Goal: Ask a question

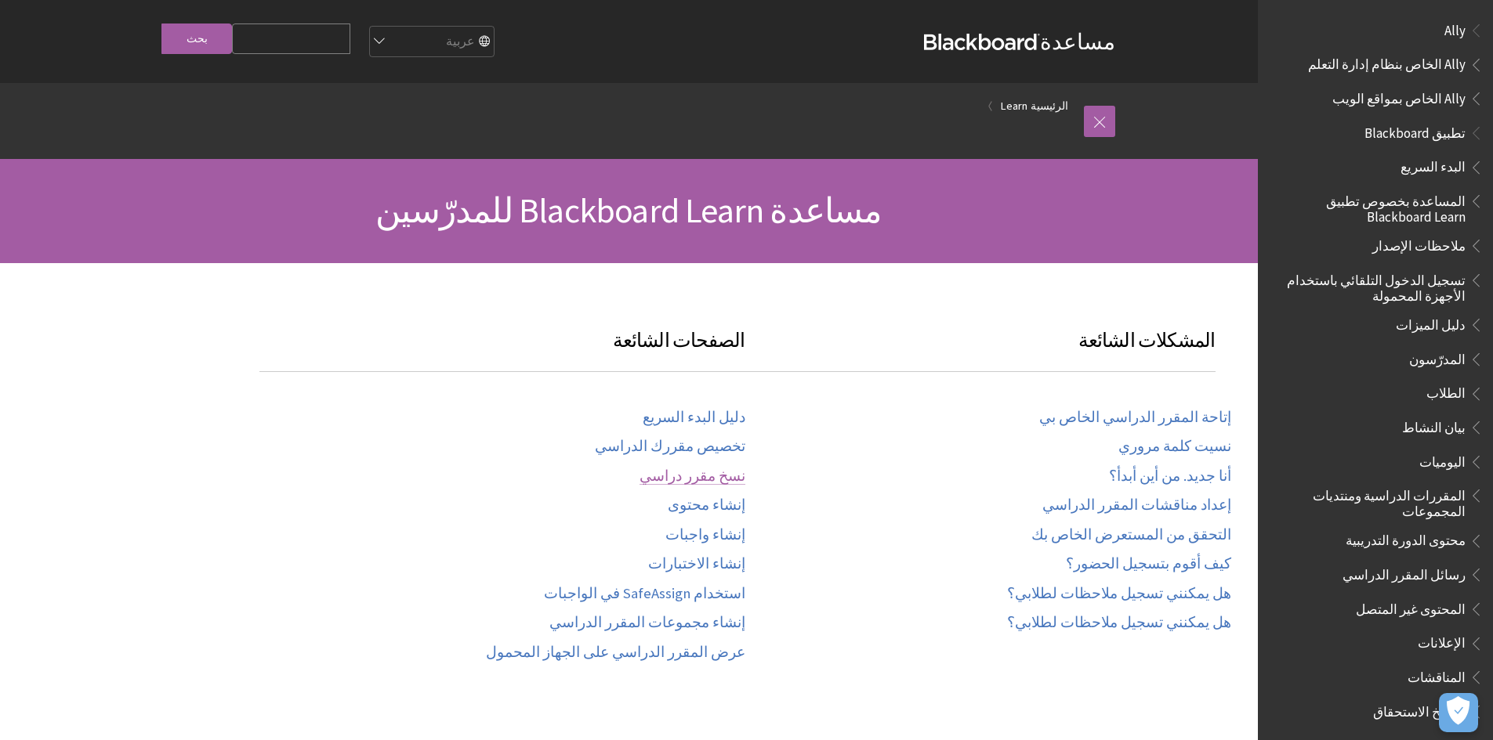
click at [710, 477] on link "نسخ مقرر دراسي" at bounding box center [692, 477] width 106 height 18
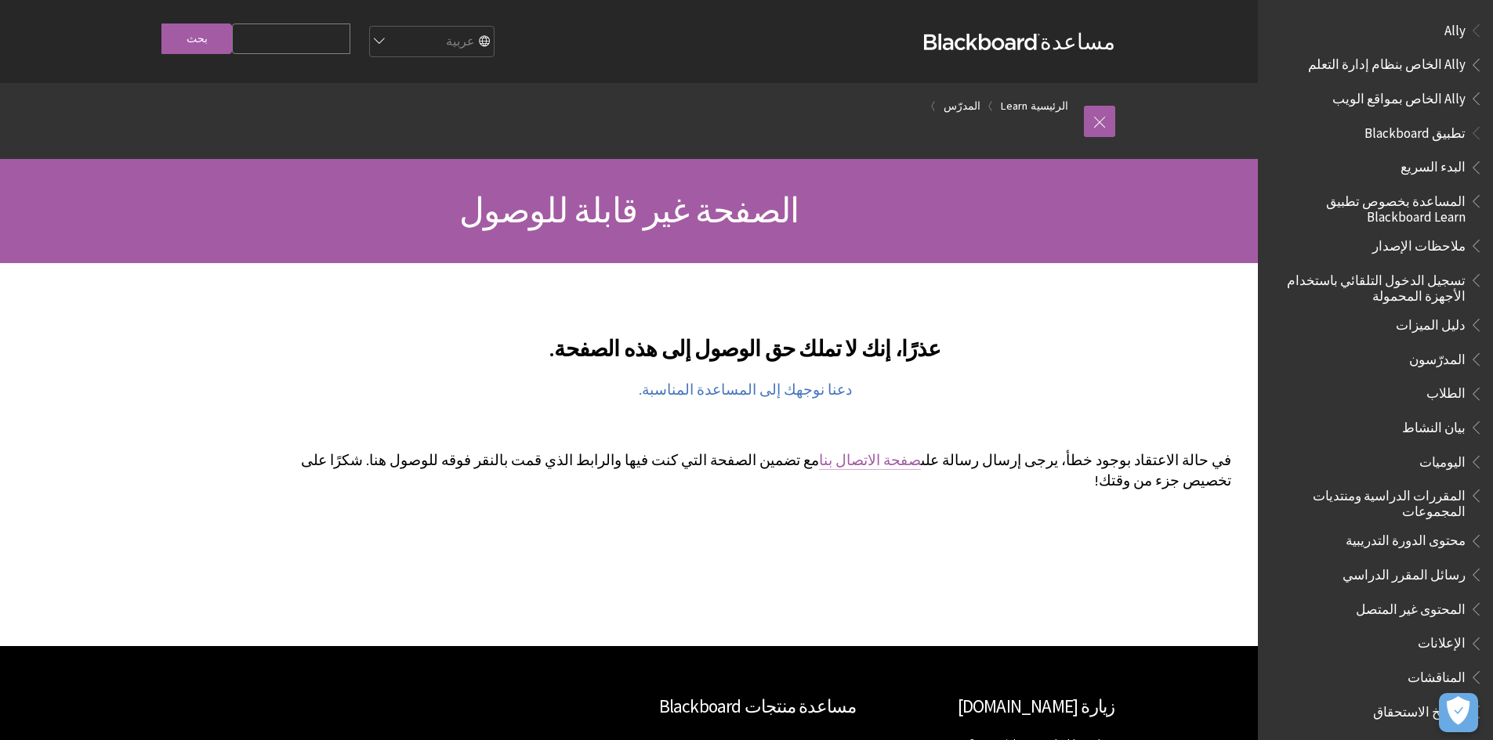
click at [921, 461] on link "صفحة الاتصال بنا" at bounding box center [870, 460] width 102 height 19
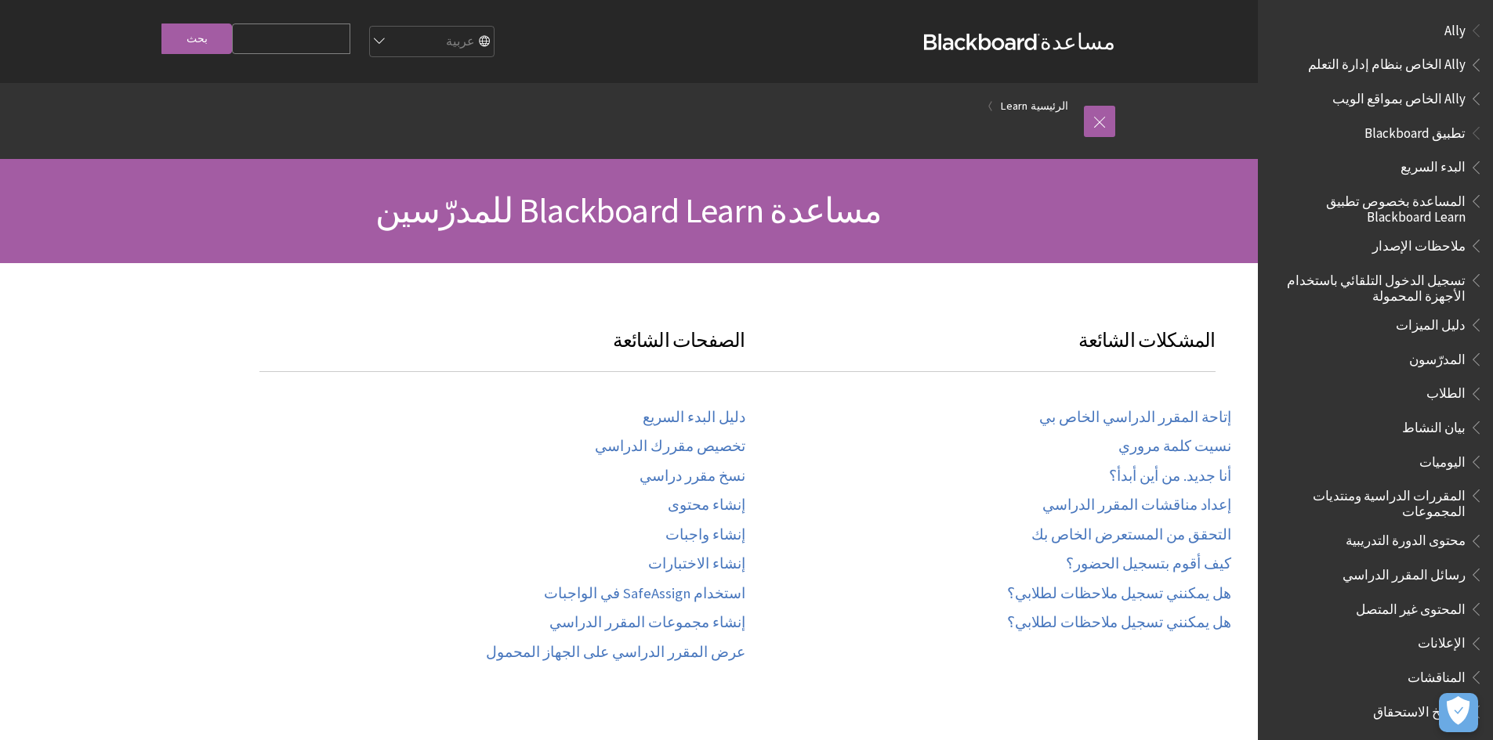
scroll to position [1073, 0]
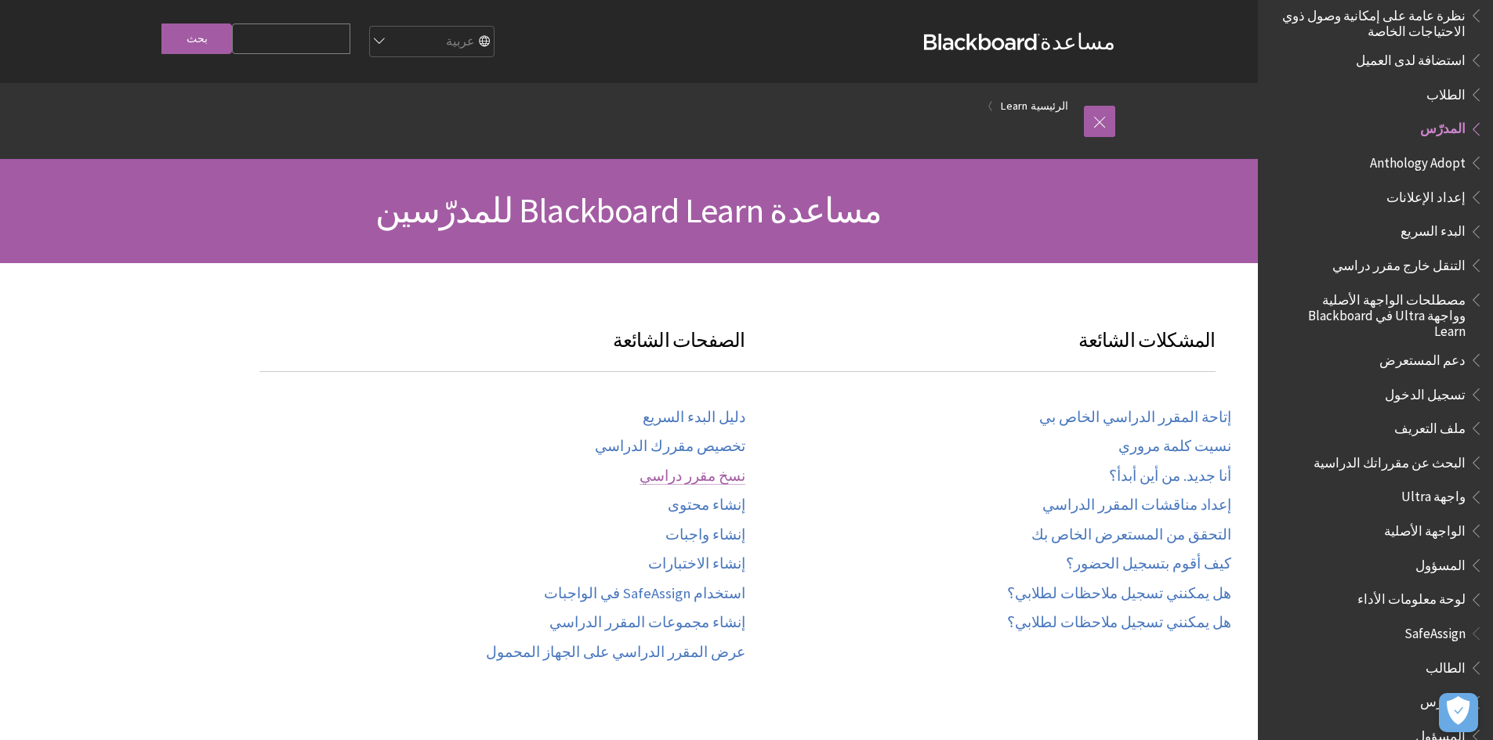
click at [708, 473] on link "نسخ مقرر دراسي" at bounding box center [692, 477] width 106 height 18
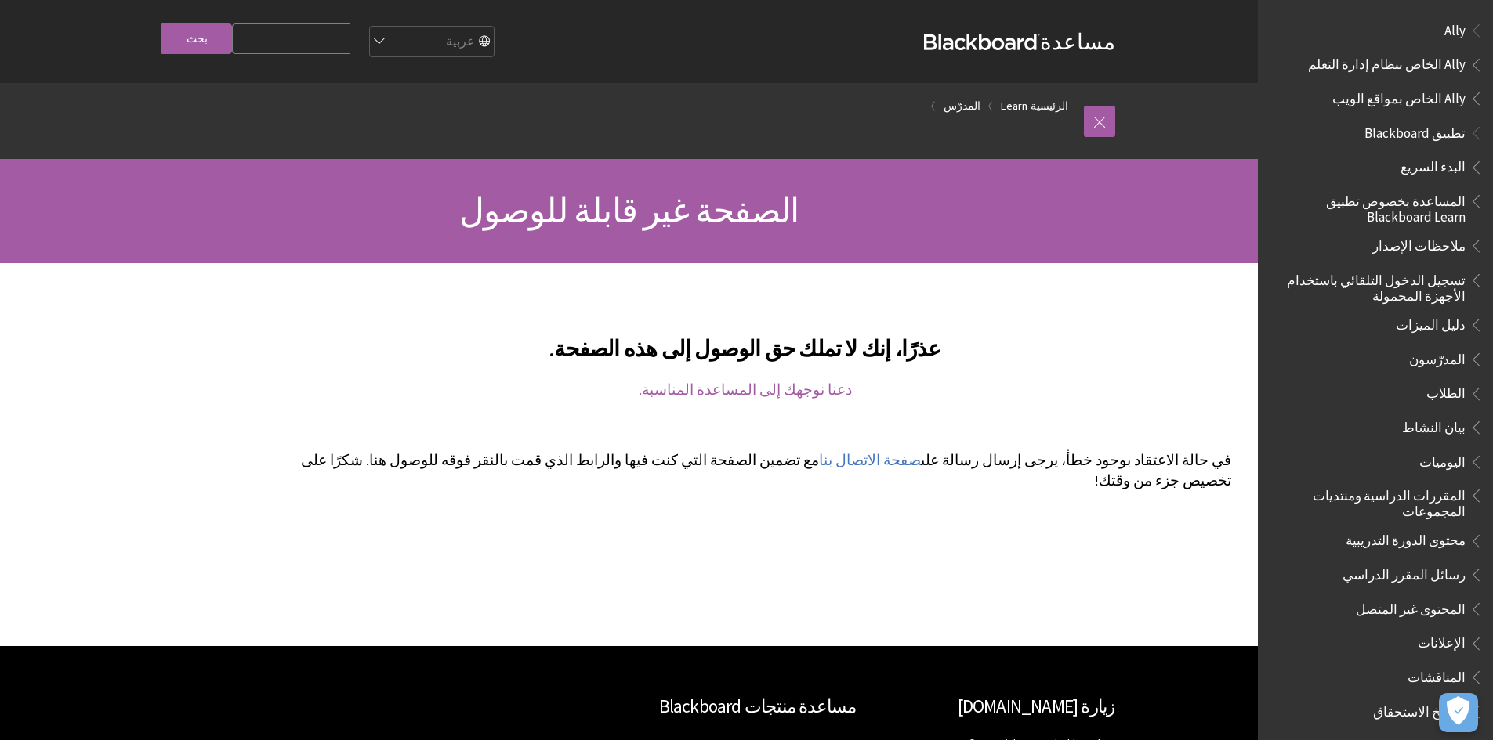
click at [721, 388] on link "دعنا نوجهك إلى المساعدة المناسبة." at bounding box center [745, 390] width 213 height 19
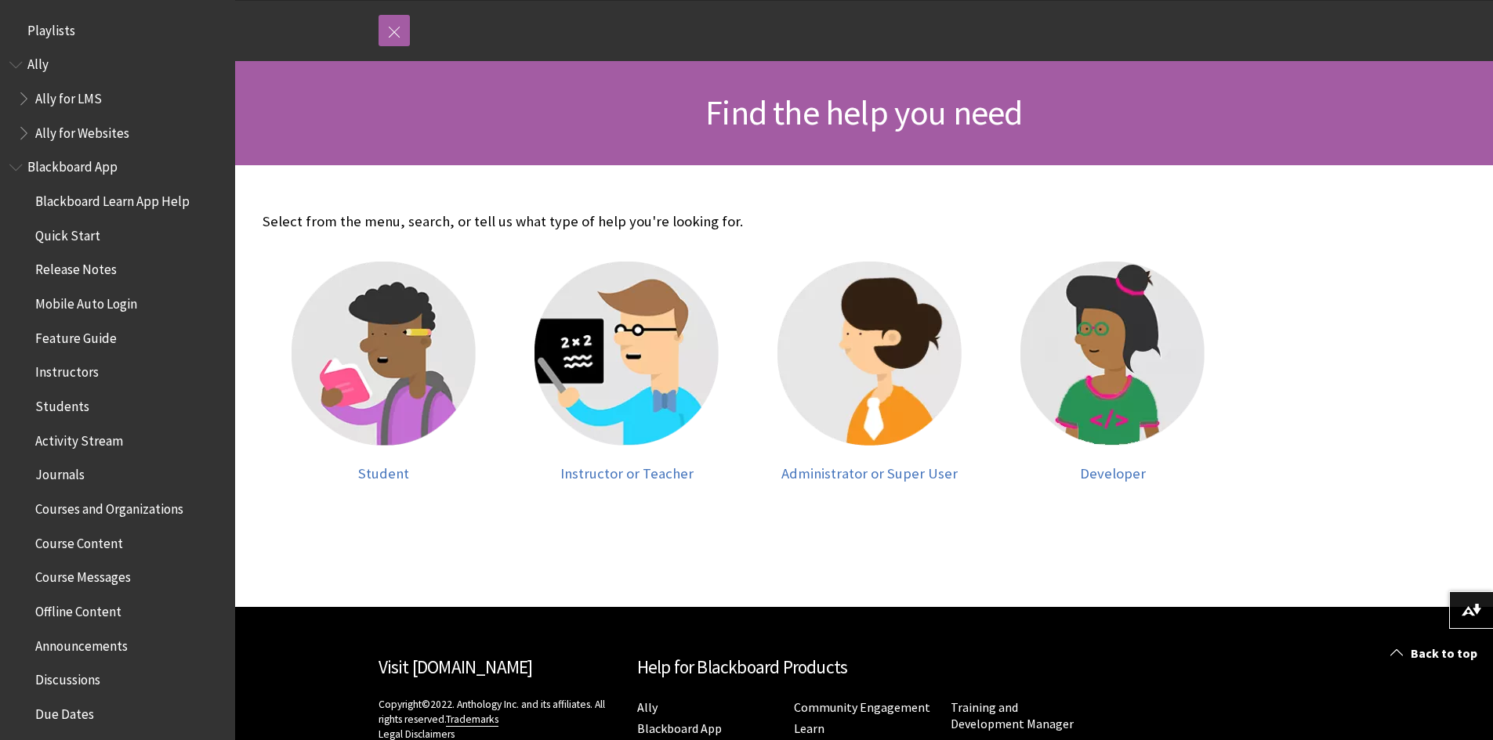
scroll to position [157, 0]
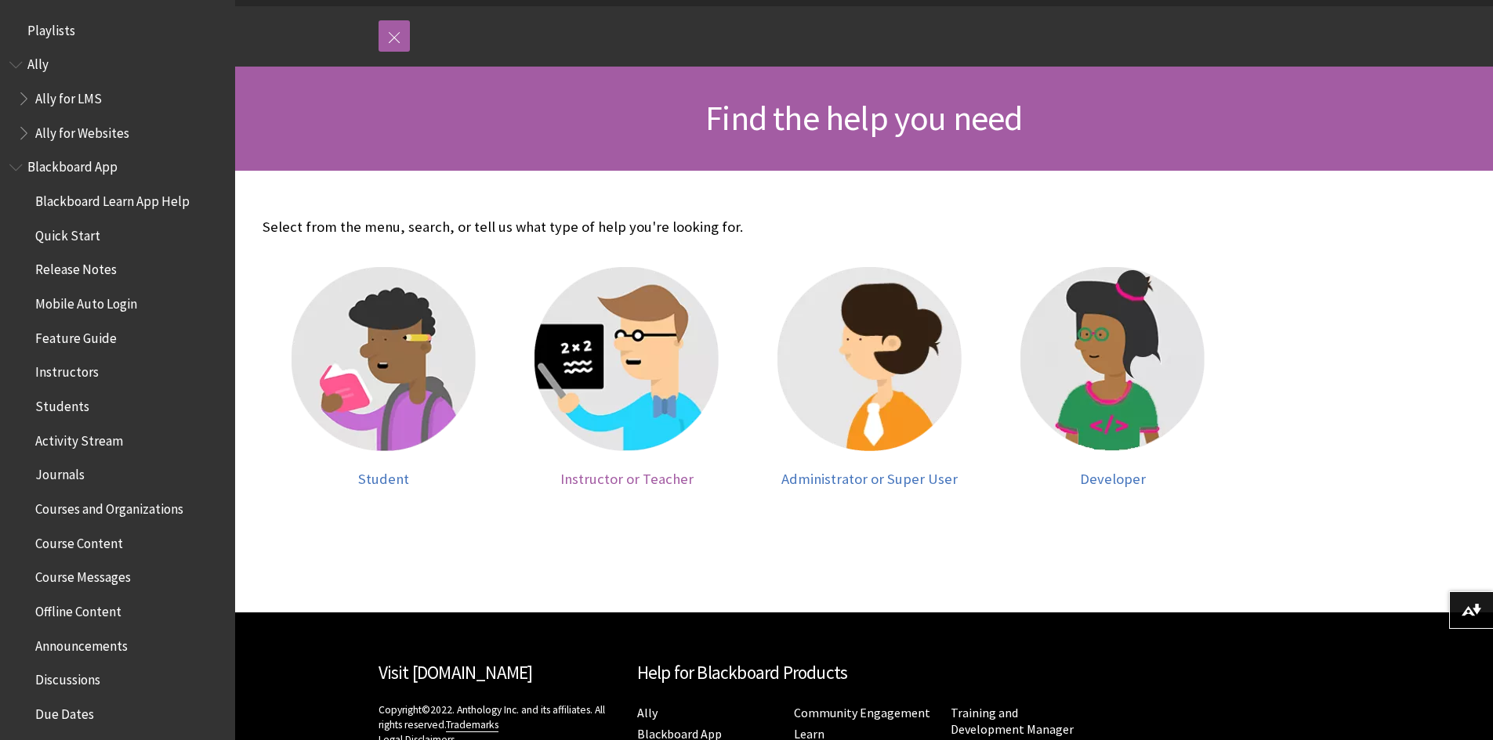
click at [646, 476] on span "Instructor or Teacher" at bounding box center [626, 479] width 133 height 18
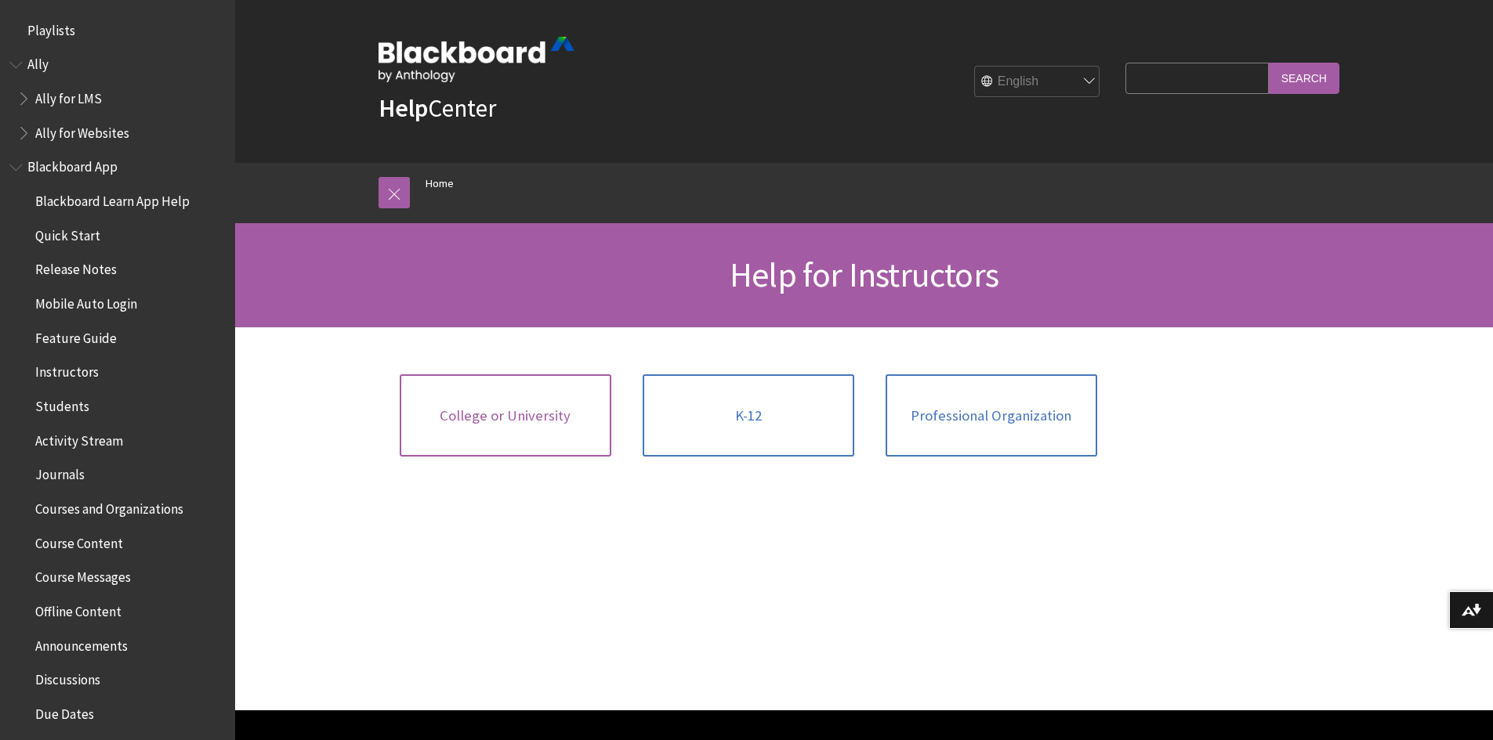
click at [501, 417] on span "College or University" at bounding box center [505, 415] width 131 height 17
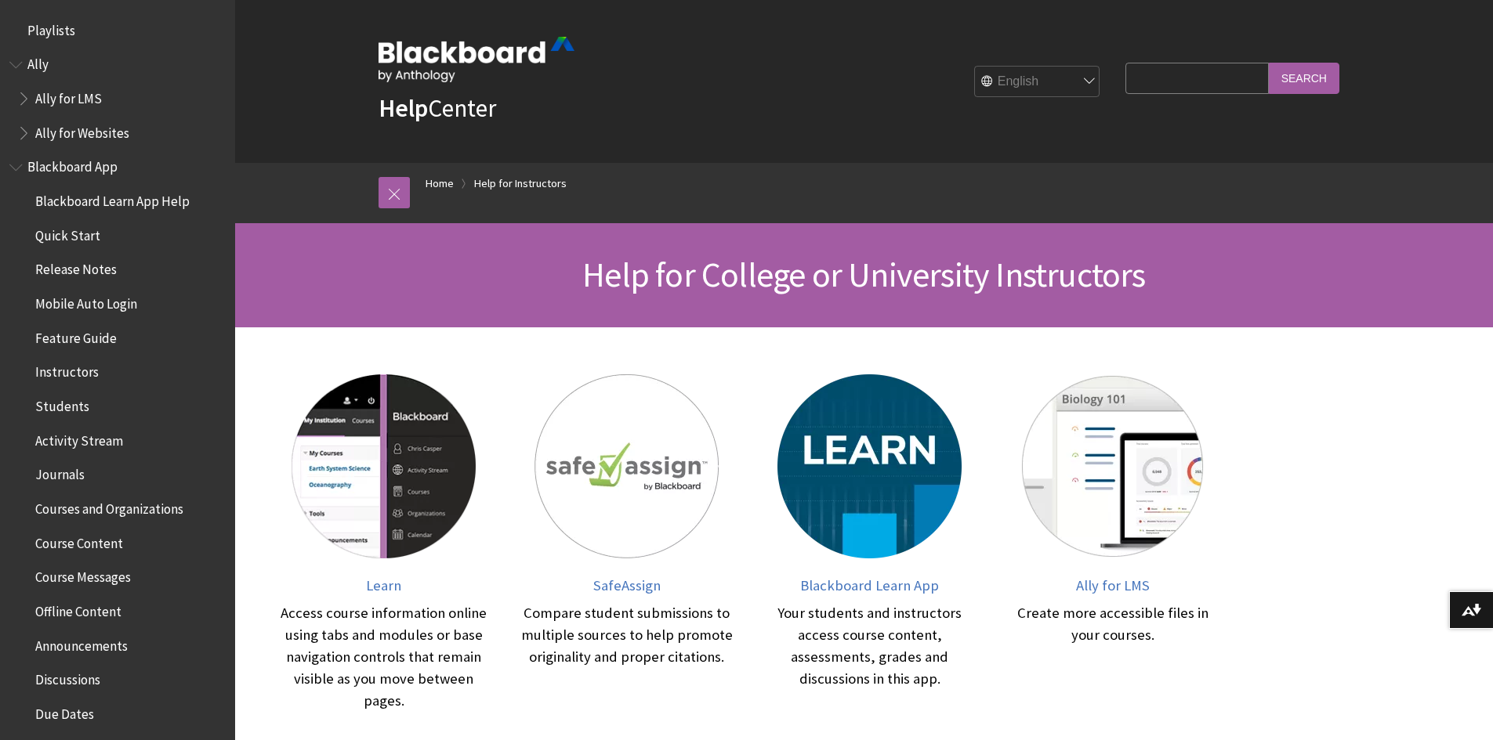
click at [1076, 78] on select "English عربية Català Cymraeg Deutsch Español Suomi Français עברית Italiano 日本語 …" at bounding box center [1037, 82] width 125 height 31
select select "/ar-sa/Filter/Instructor/College_or_University"
click at [975, 67] on select "English عربية Català Cymraeg Deutsch Español Suomi Français עברית Italiano 日本語 …" at bounding box center [1037, 82] width 125 height 31
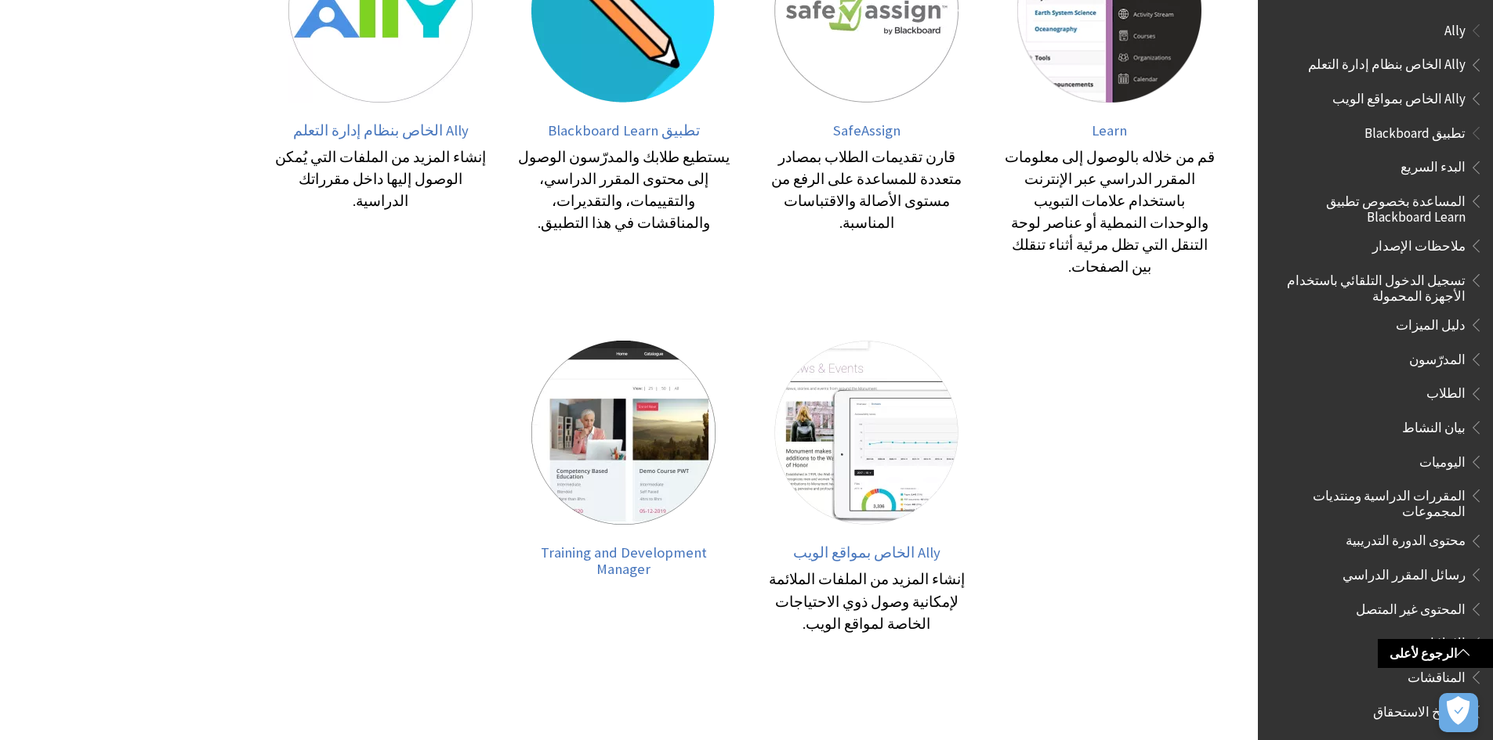
scroll to position [78, 0]
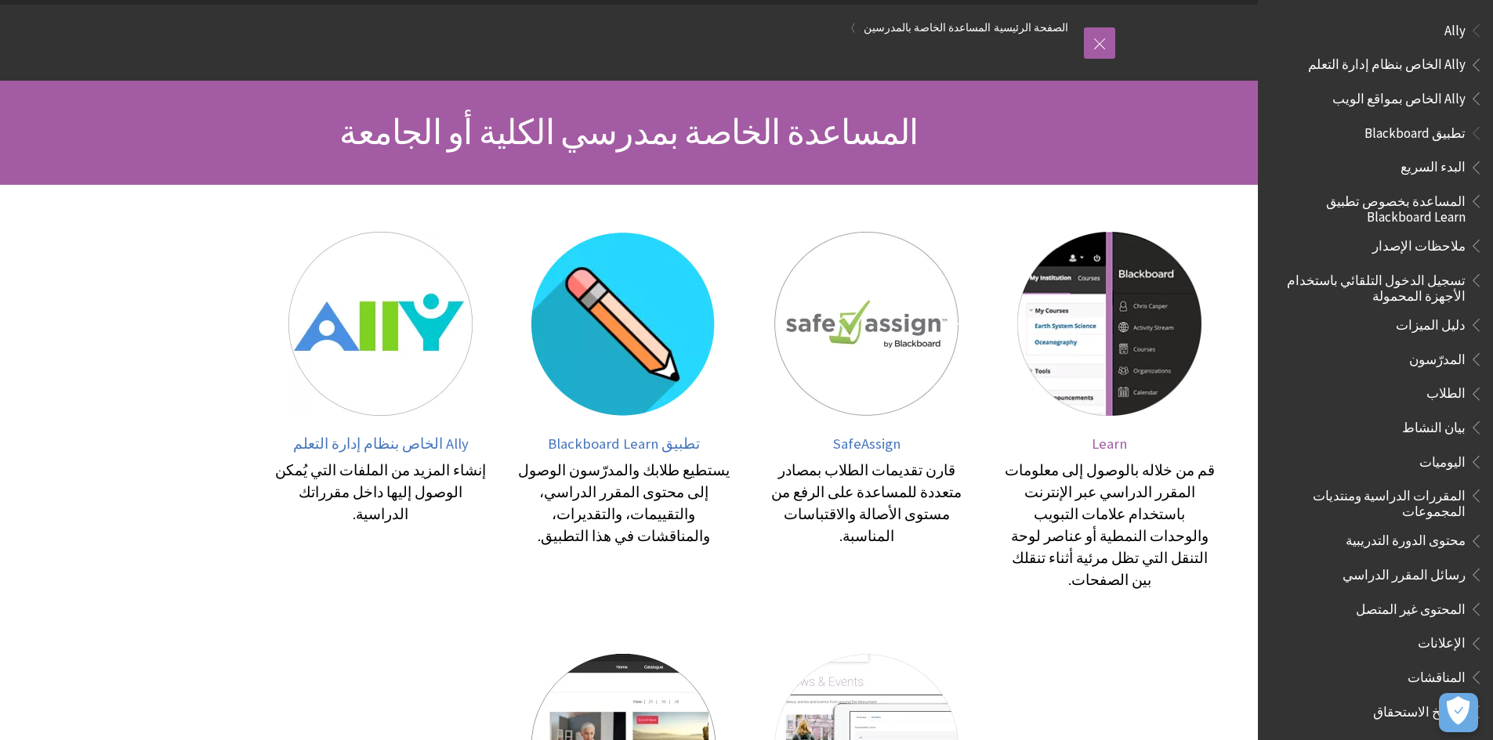
click at [1109, 443] on span "Learn" at bounding box center [1108, 444] width 35 height 18
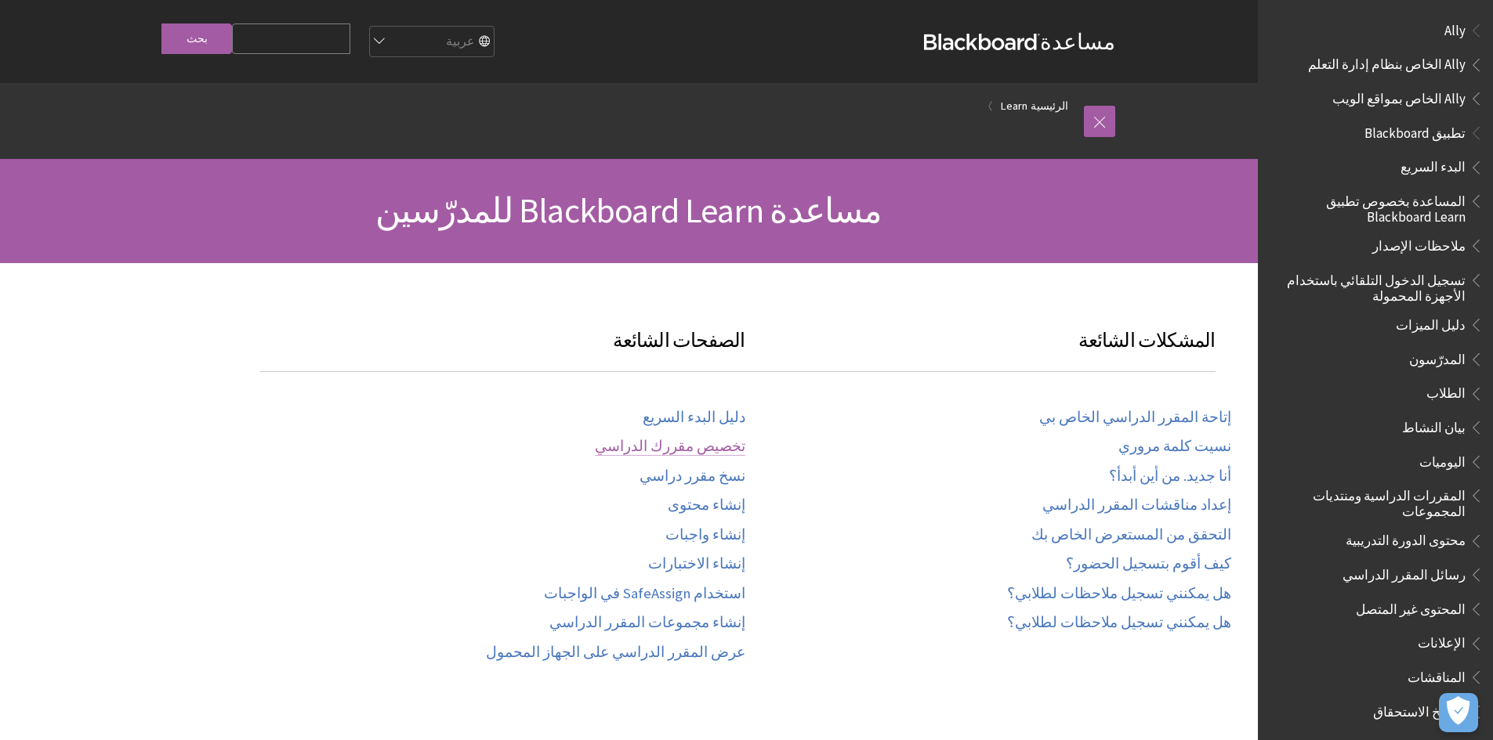
scroll to position [1073, 0]
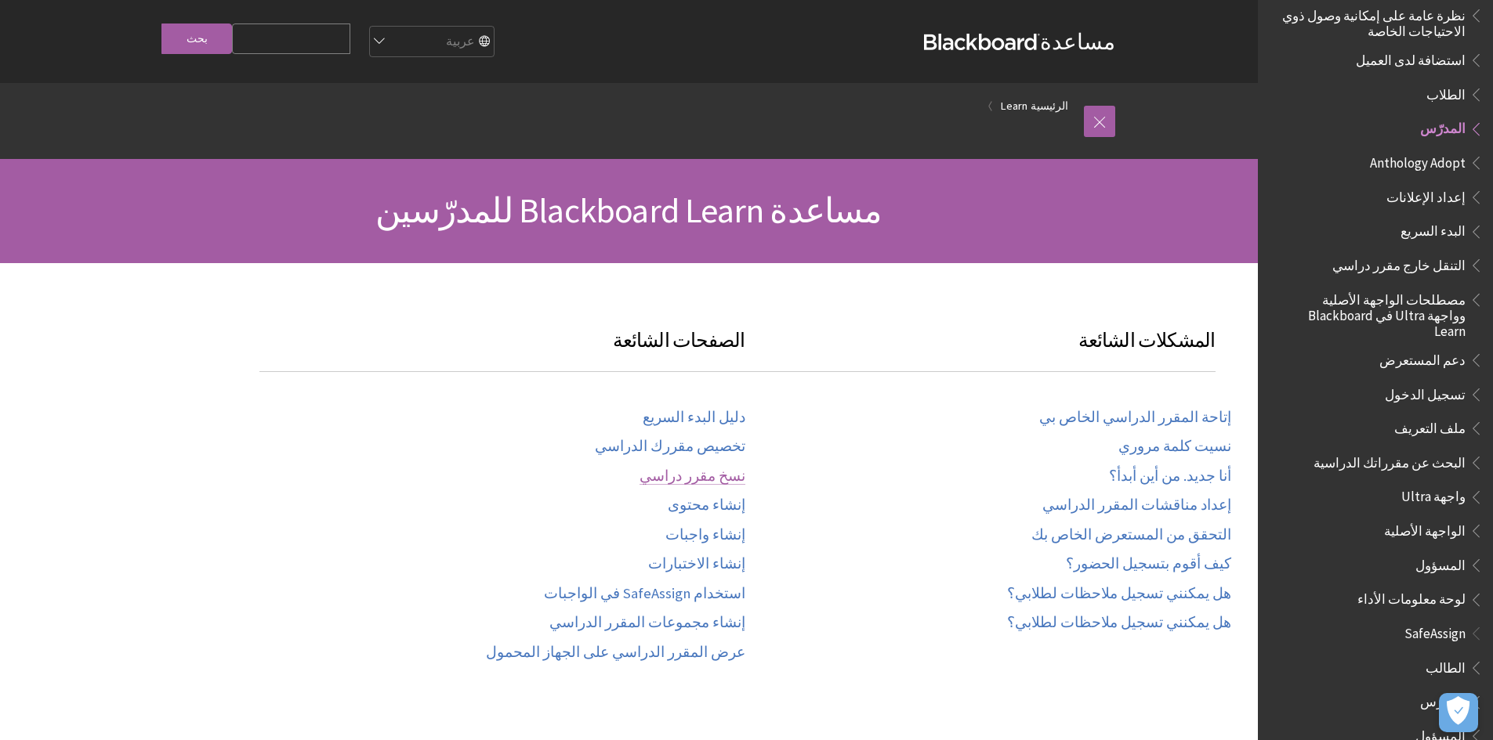
click at [705, 477] on link "نسخ مقرر دراسي" at bounding box center [692, 477] width 106 height 18
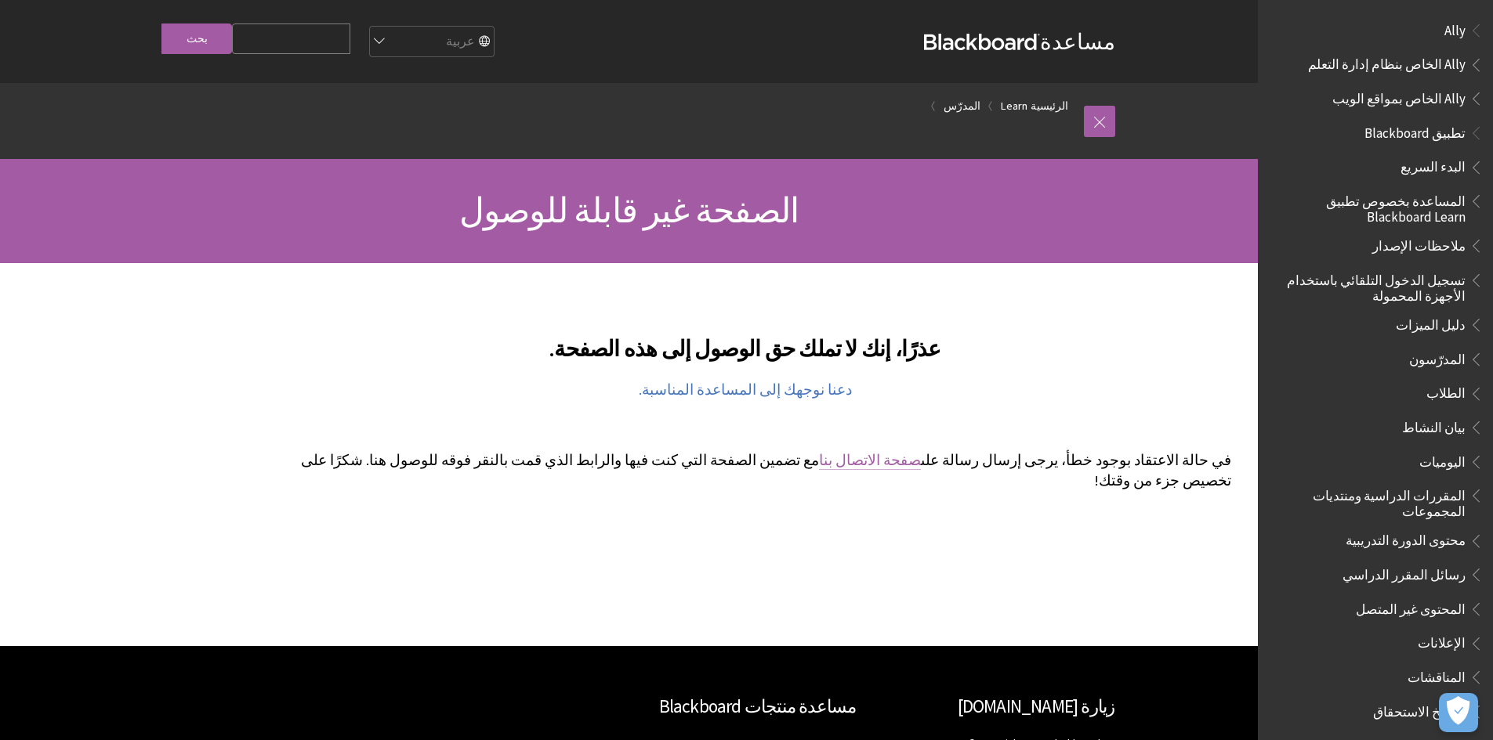
click at [921, 460] on link "صفحة الاتصال بنا" at bounding box center [870, 460] width 102 height 19
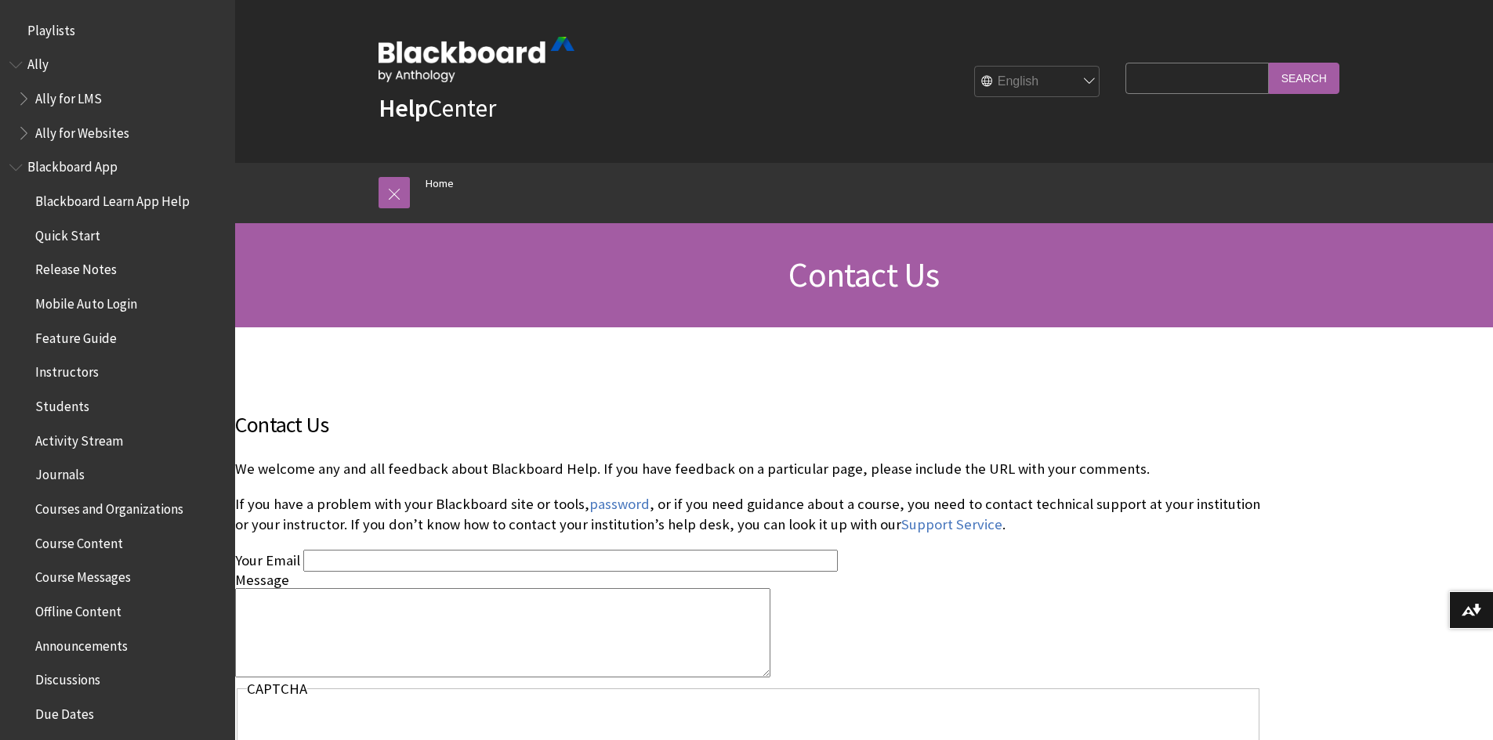
click at [331, 546] on form "Contact Us We welcome any and all feedback about Blackboard Help. If you have f…" at bounding box center [748, 616] width 1026 height 417
click at [337, 561] on input "Your Email" at bounding box center [570, 560] width 534 height 21
type input "maljohani3@tvtc.gov.sa"
click at [400, 611] on textarea "Message" at bounding box center [502, 632] width 535 height 89
click at [1075, 80] on select "English عربية Català Cymraeg Deutsch Español Suomi Français עברית Italiano 日本語 …" at bounding box center [1037, 82] width 125 height 31
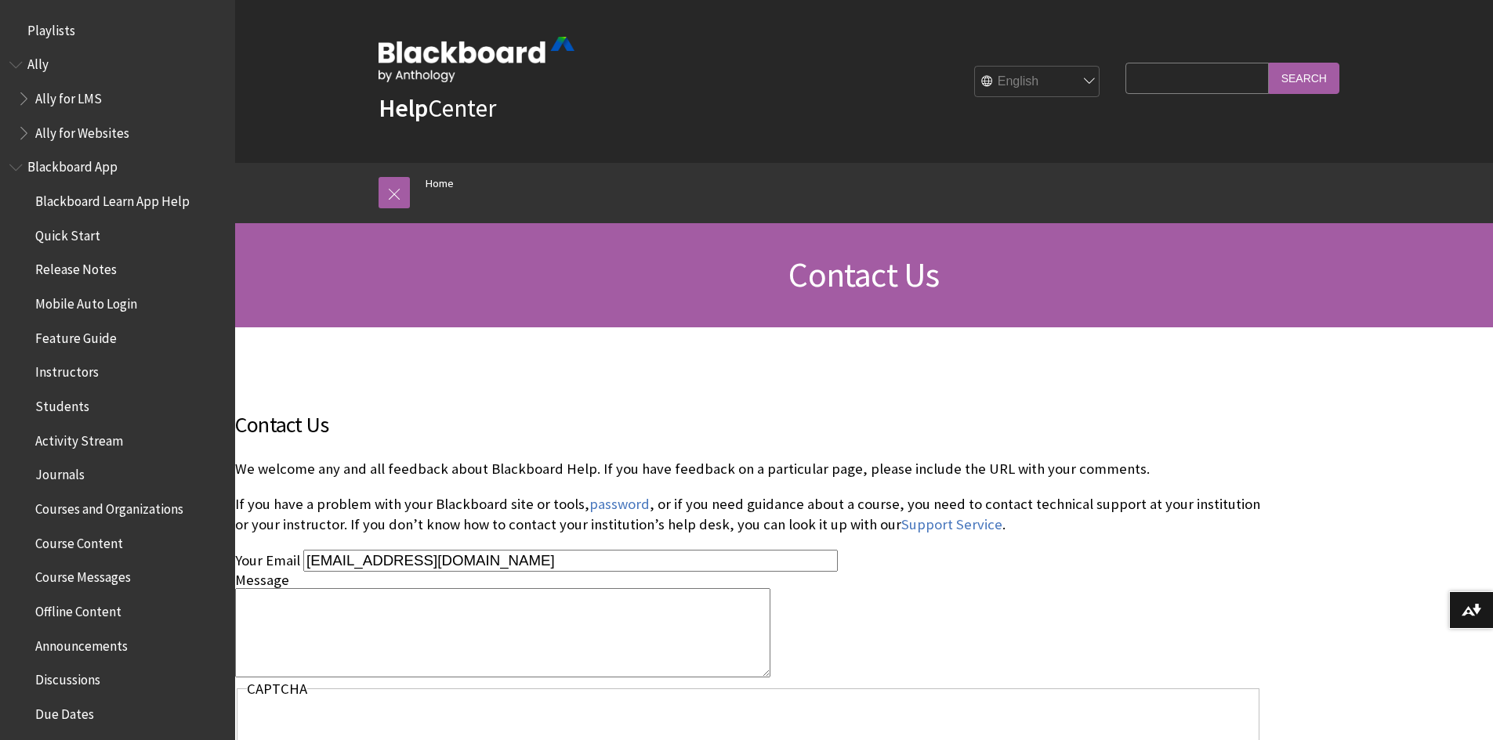
select select "/ar-sa/Contact_Us"
click at [975, 67] on select "English عربية Català Cymraeg Deutsch Español Suomi Français עברית Italiano 日本語 …" at bounding box center [1037, 82] width 125 height 31
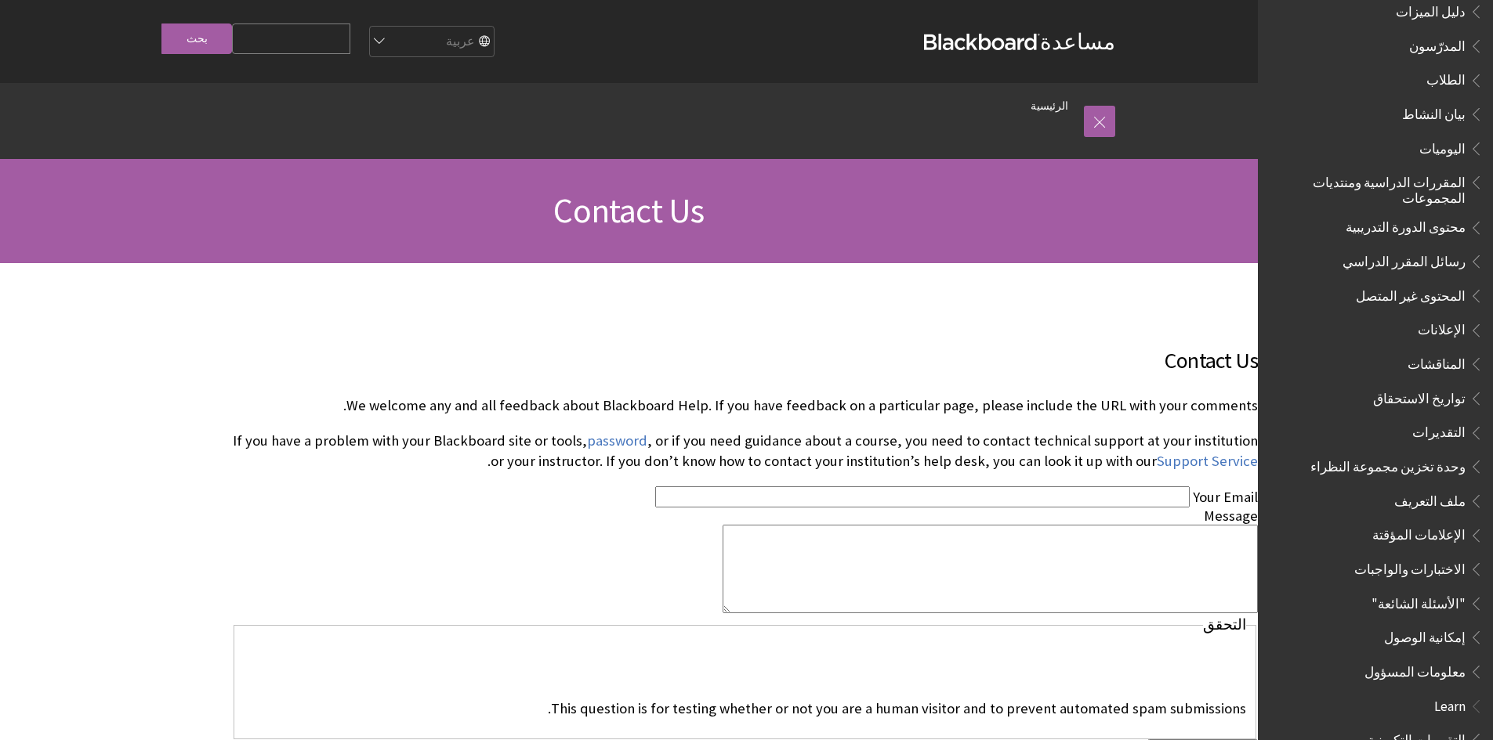
click at [1436, 49] on span "المدرّسون" at bounding box center [1437, 43] width 56 height 21
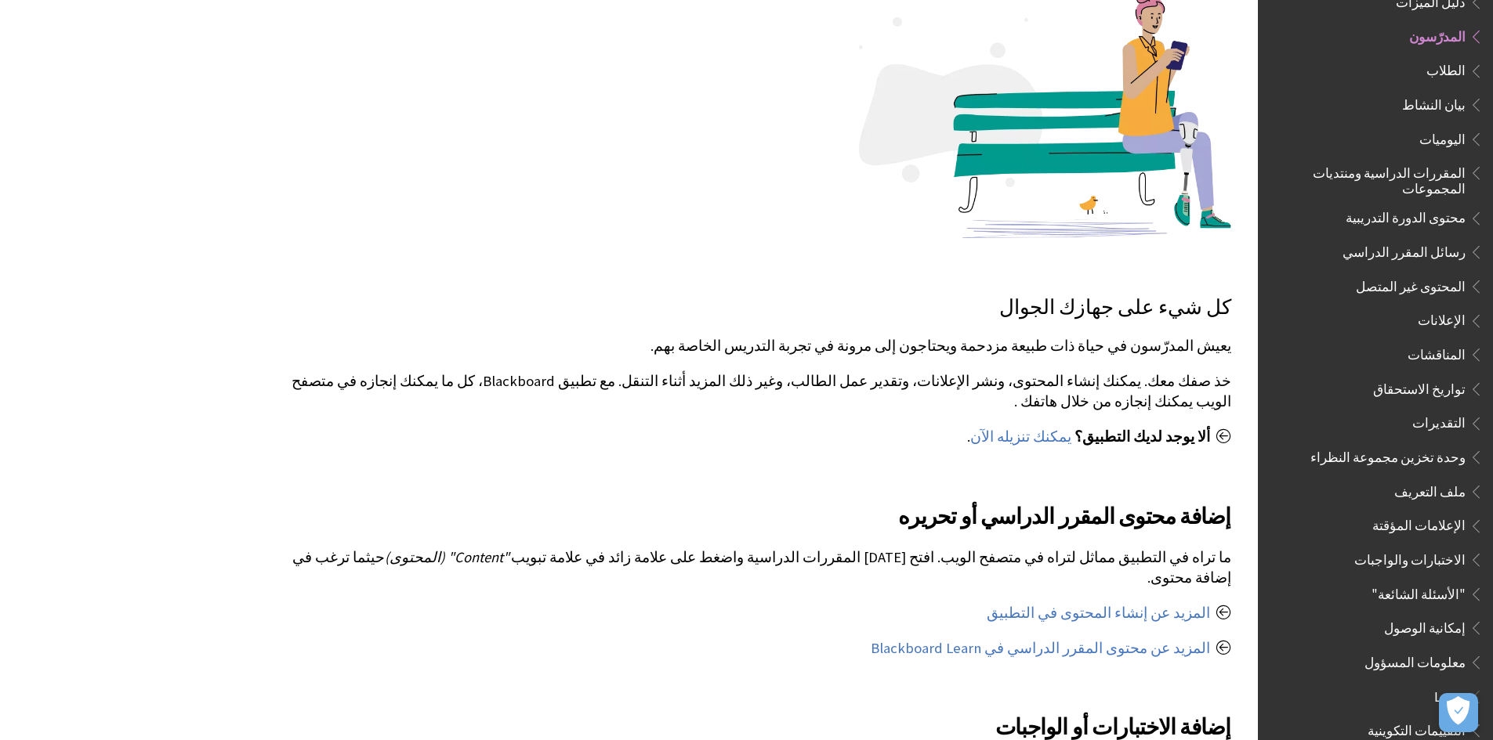
scroll to position [313, 0]
